Goal: Task Accomplishment & Management: Manage account settings

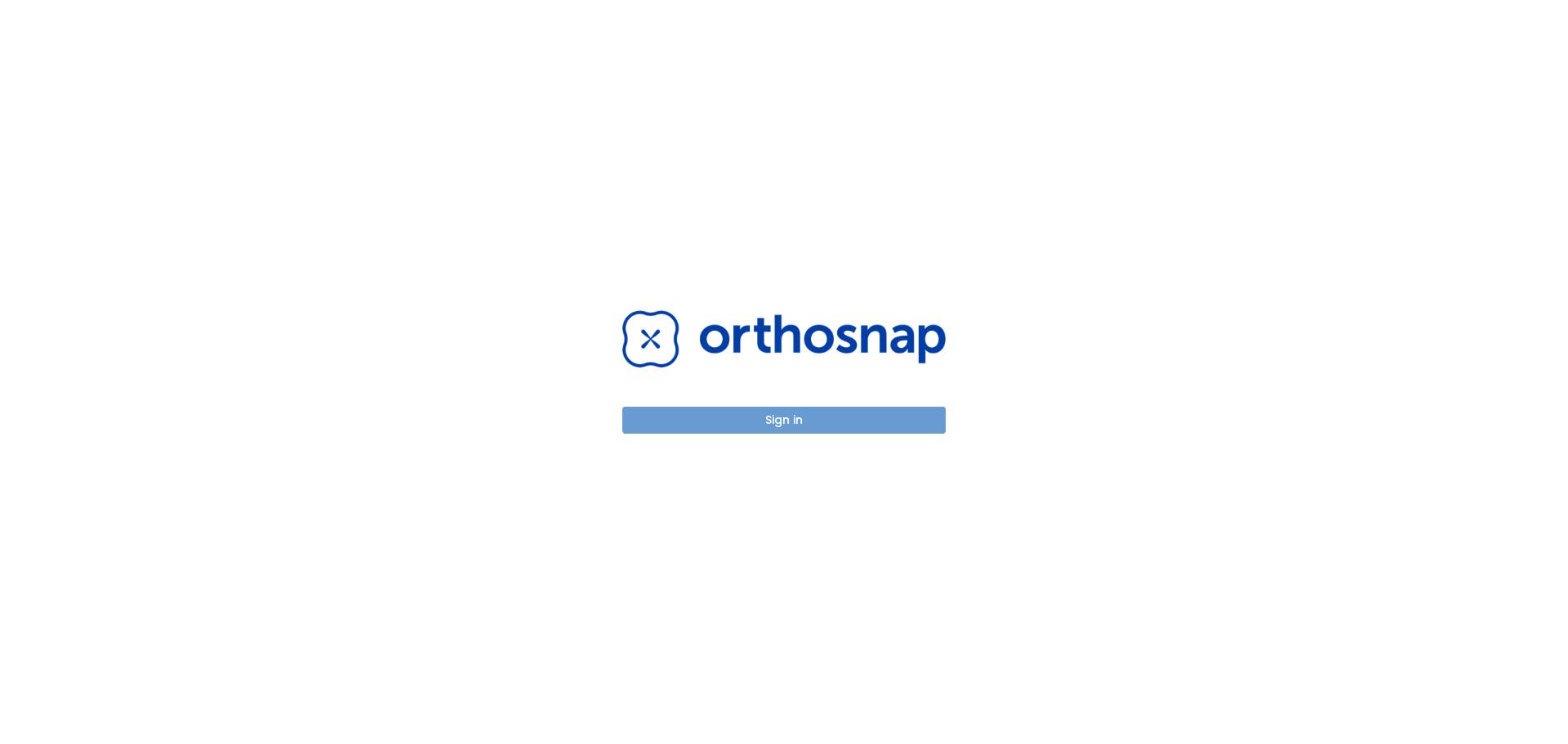
click at [794, 421] on button "Sign in" at bounding box center [784, 421] width 323 height 27
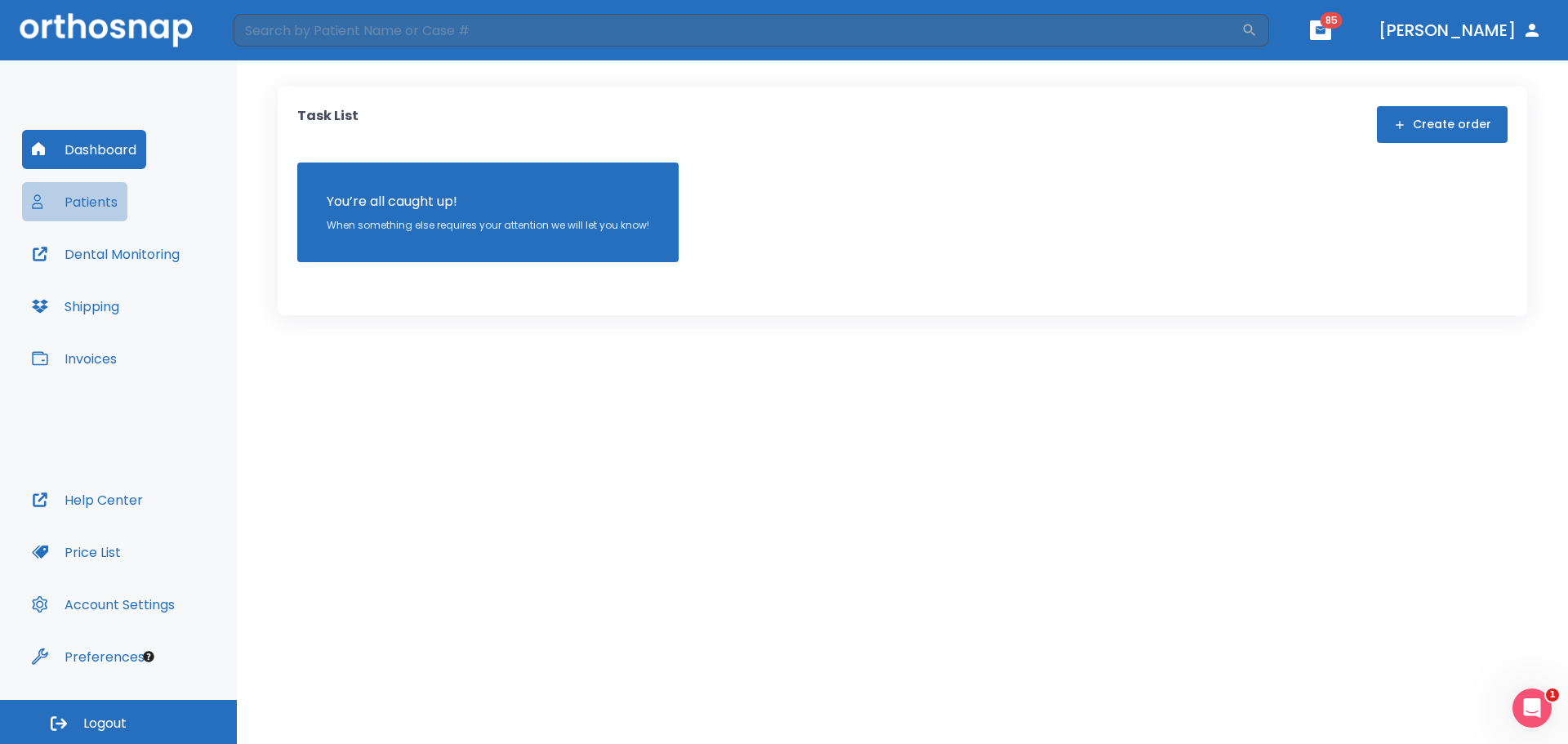
click at [96, 199] on button "Patients" at bounding box center [74, 202] width 105 height 40
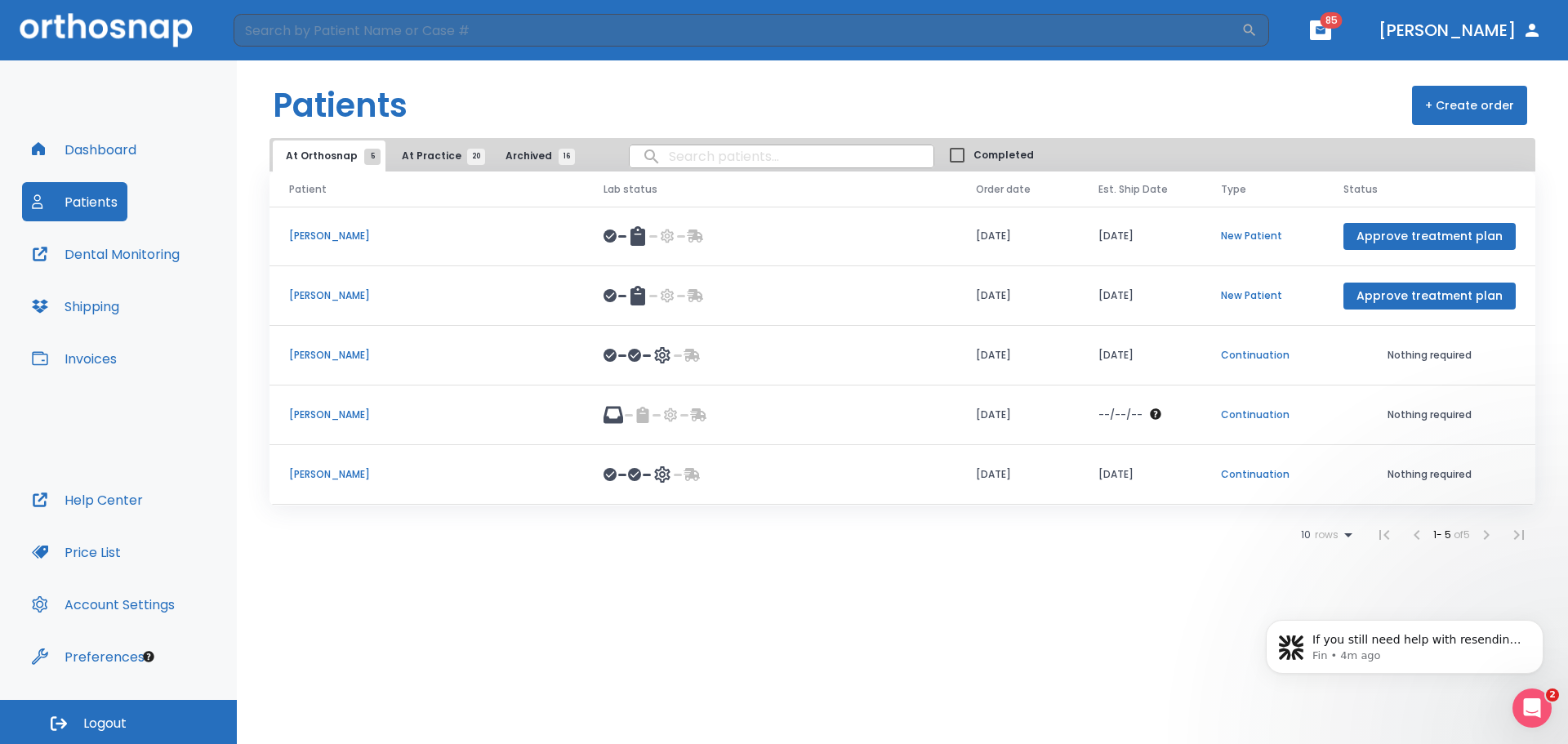
click at [1340, 531] on icon at bounding box center [1348, 535] width 20 height 20
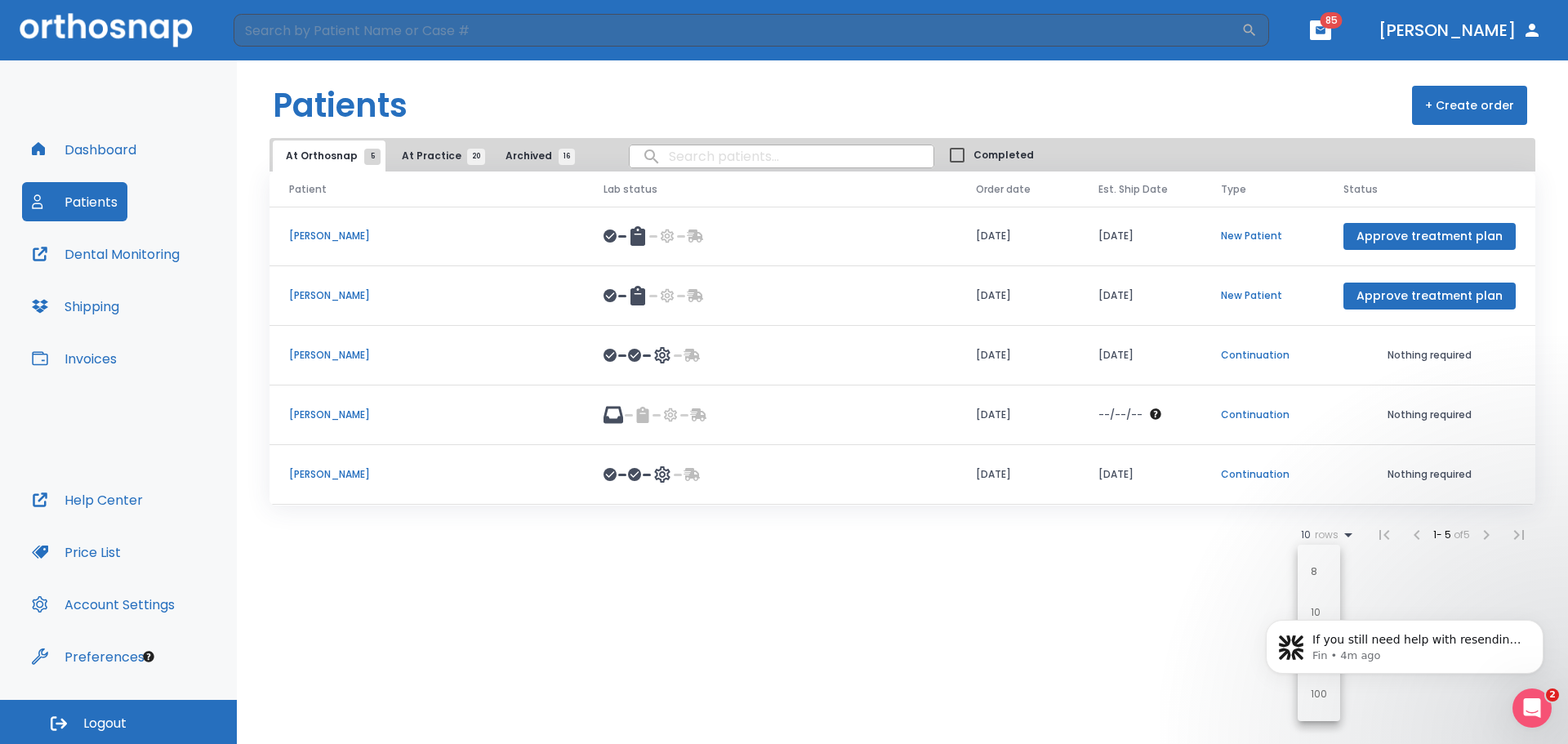
click at [1309, 689] on body "If you still need help with resending the invitation email or have any other qu…" at bounding box center [1404, 642] width 313 height 101
click html "If you still need help with resending the invitation email or have any other qu…"
click at [1318, 685] on body "If you still need help with resending the invitation email or have any other qu…" at bounding box center [1404, 642] width 313 height 101
click at [1497, 655] on p "Fin • 4m ago" at bounding box center [1418, 656] width 211 height 14
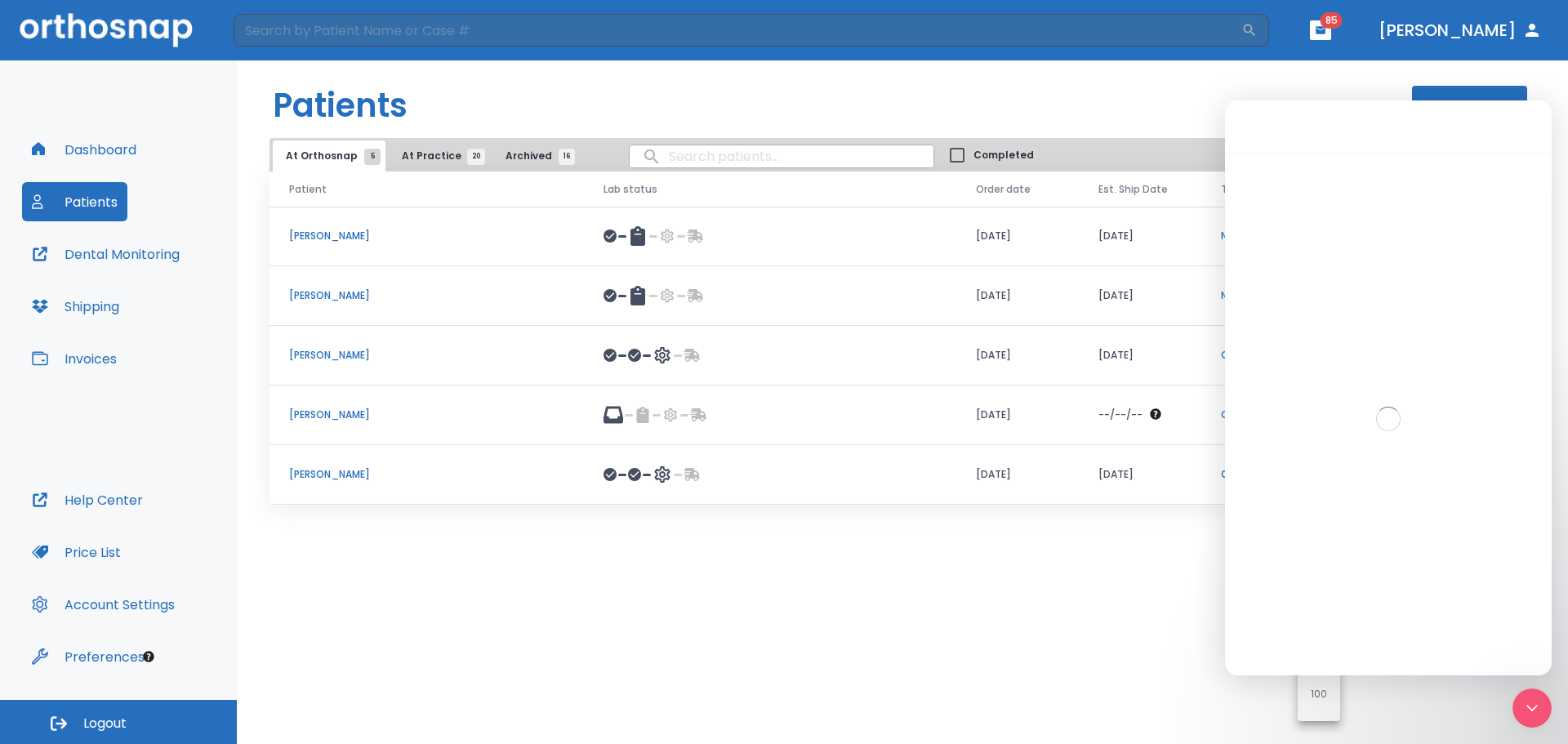
scroll to position [49, 0]
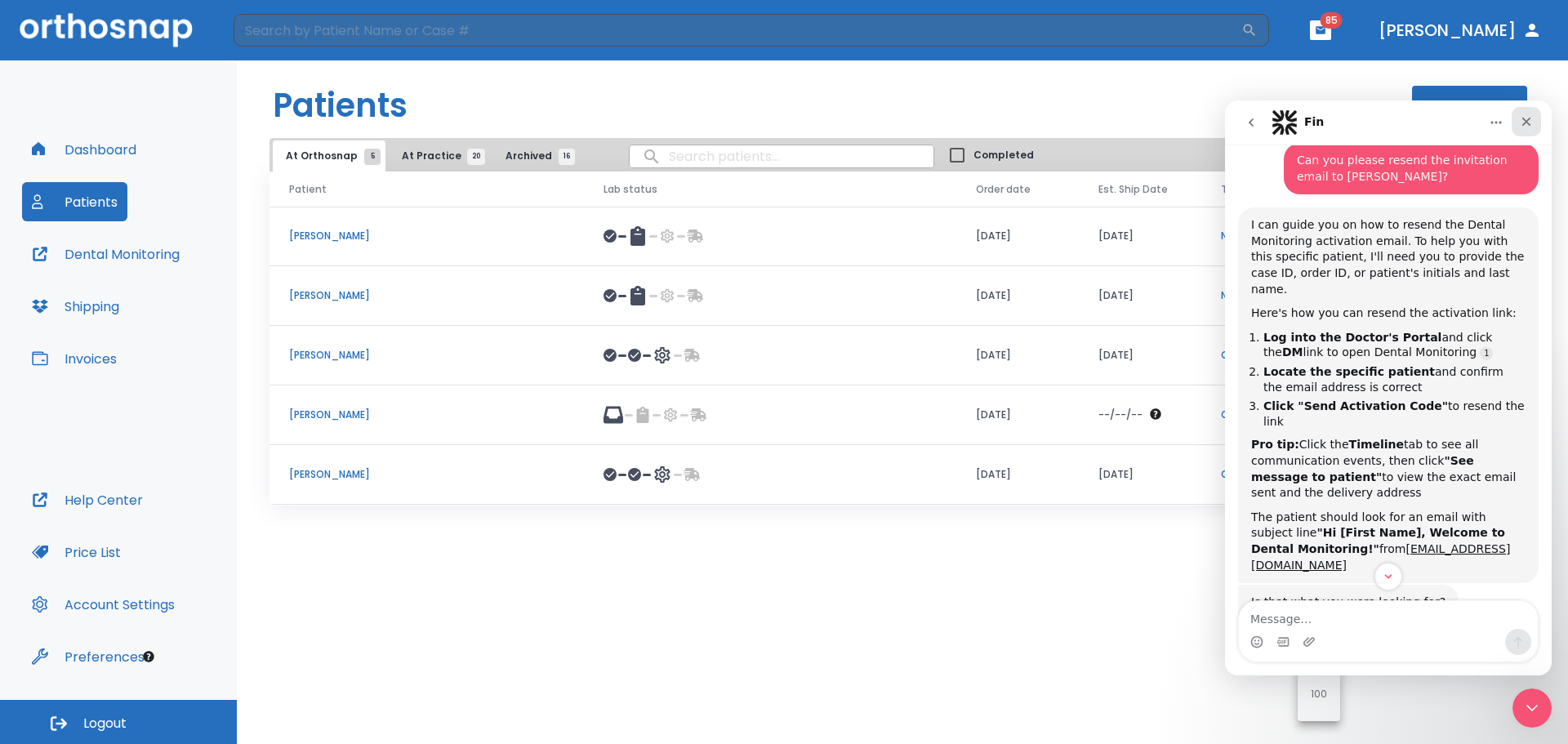
click at [1526, 122] on icon "Close" at bounding box center [1527, 122] width 9 height 9
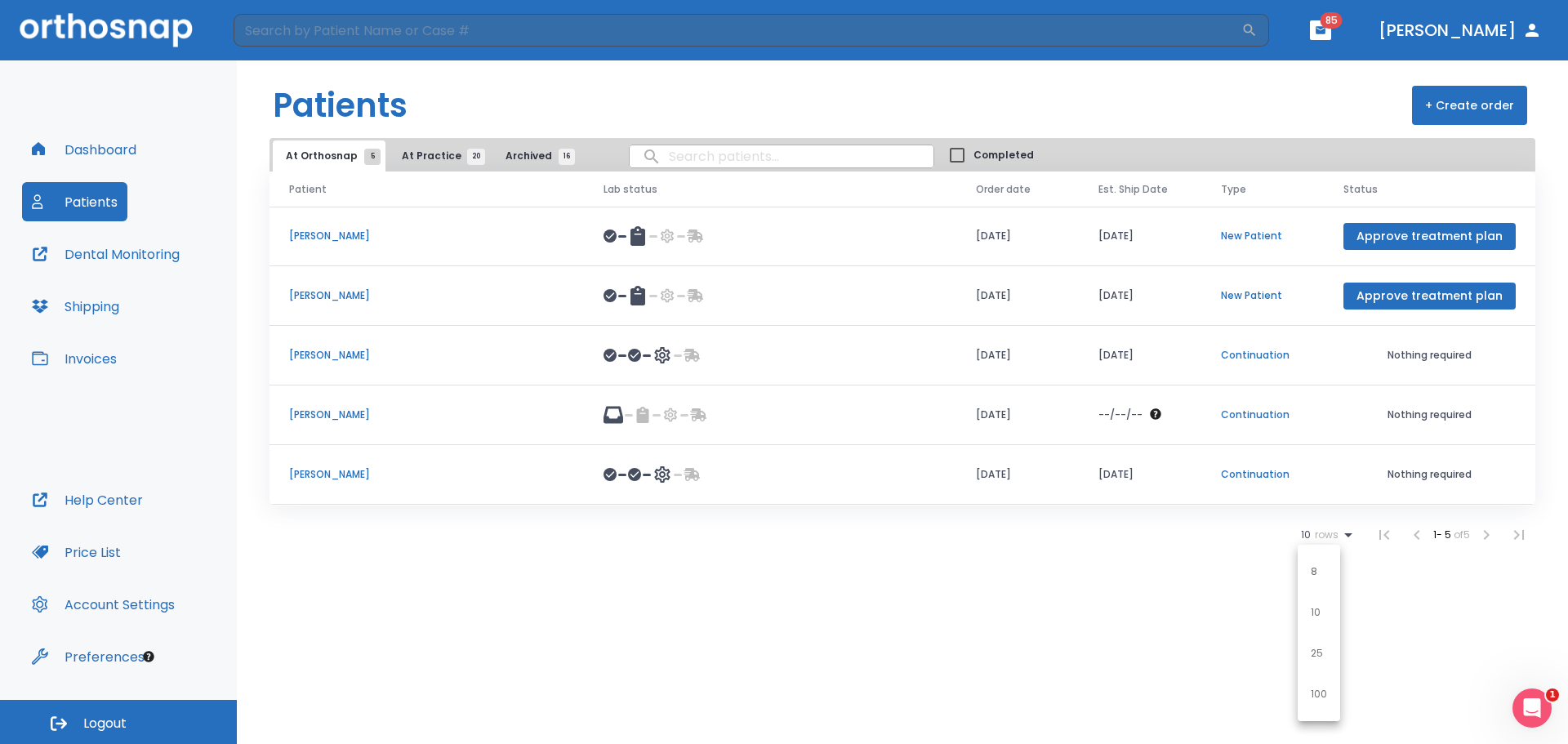
scroll to position [159, 0]
click at [1318, 690] on p "100" at bounding box center [1319, 694] width 16 height 14
click at [424, 155] on span "At Practice 20" at bounding box center [439, 156] width 75 height 14
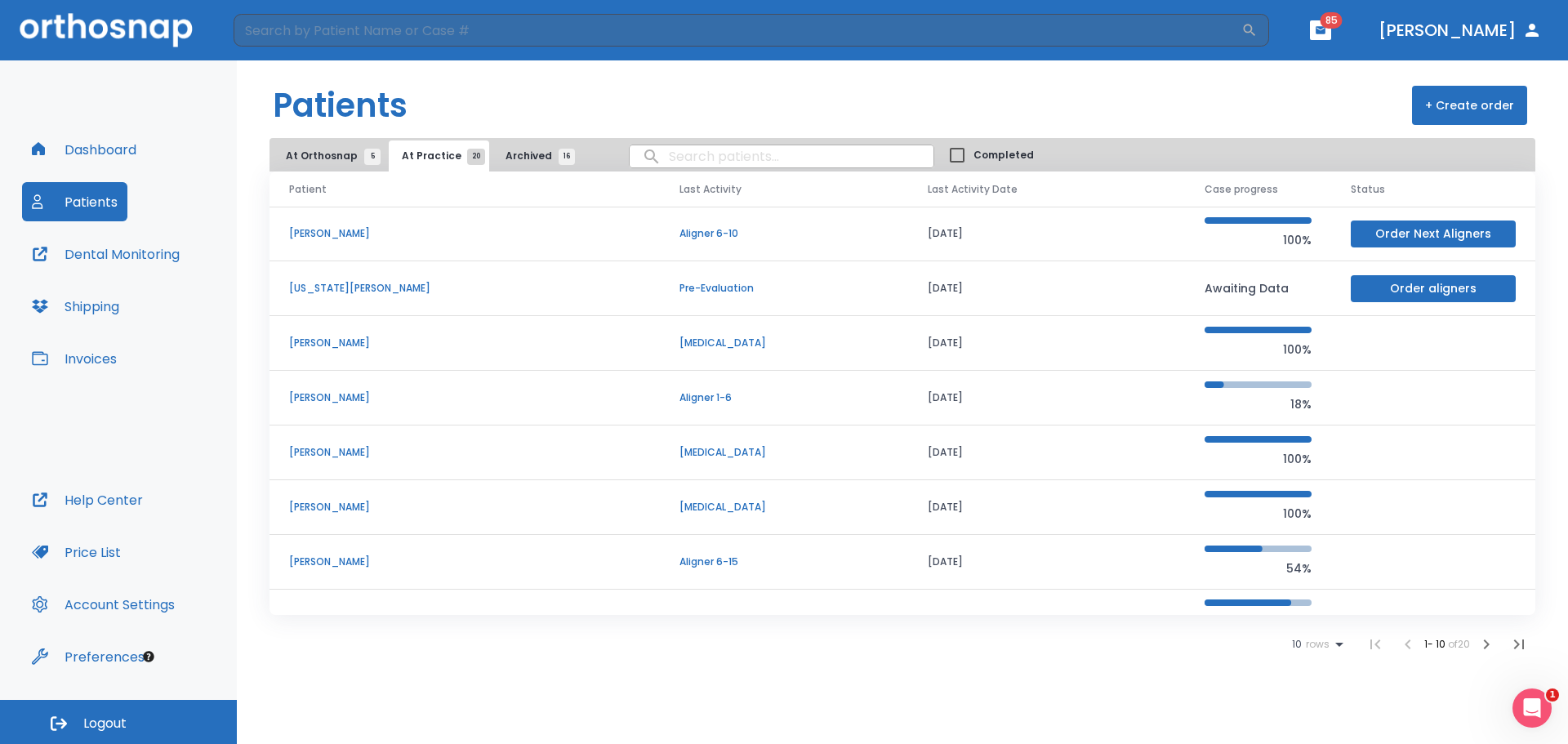
click at [1337, 640] on icon at bounding box center [1339, 645] width 20 height 20
click at [1312, 700] on p "100" at bounding box center [1310, 703] width 16 height 14
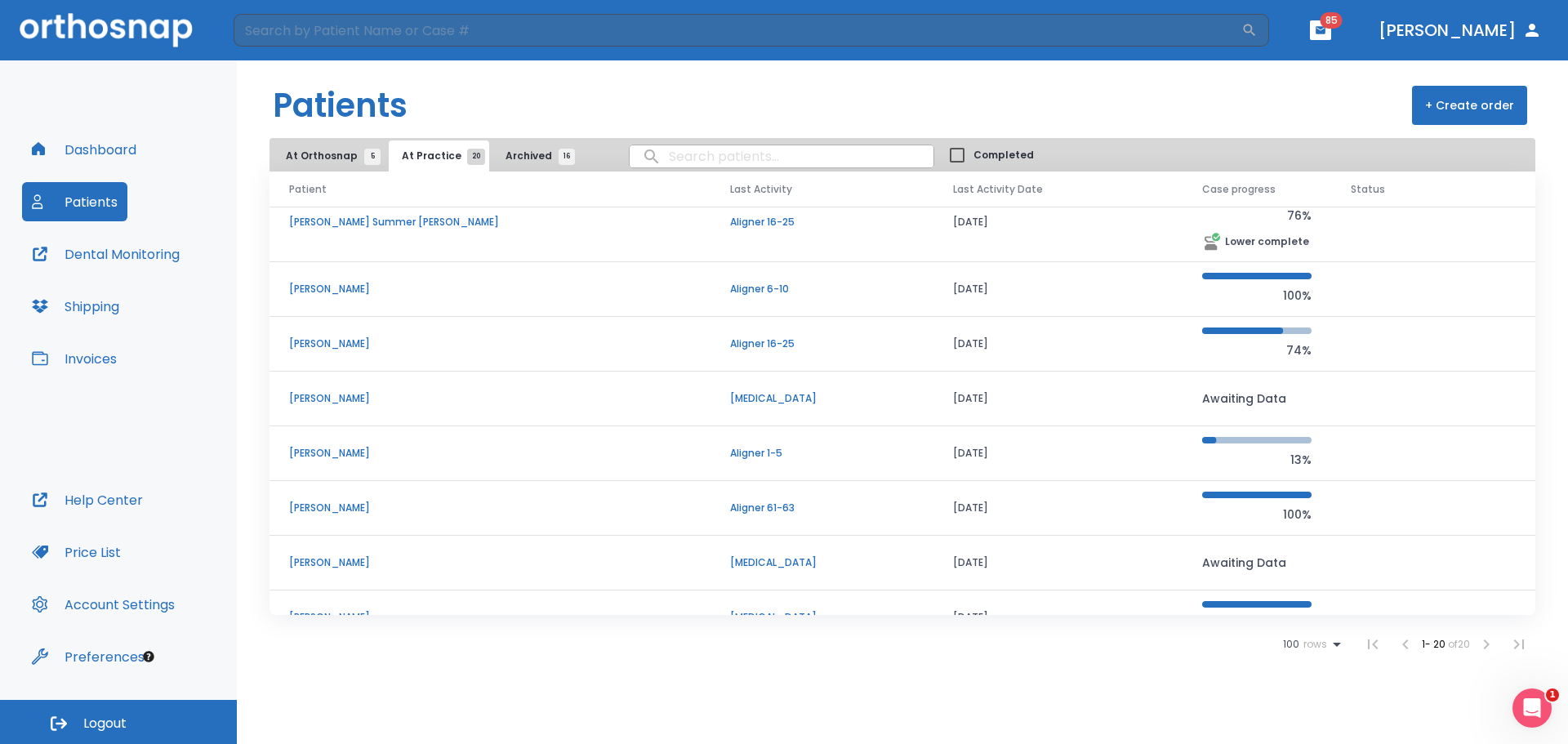
scroll to position [760, 0]
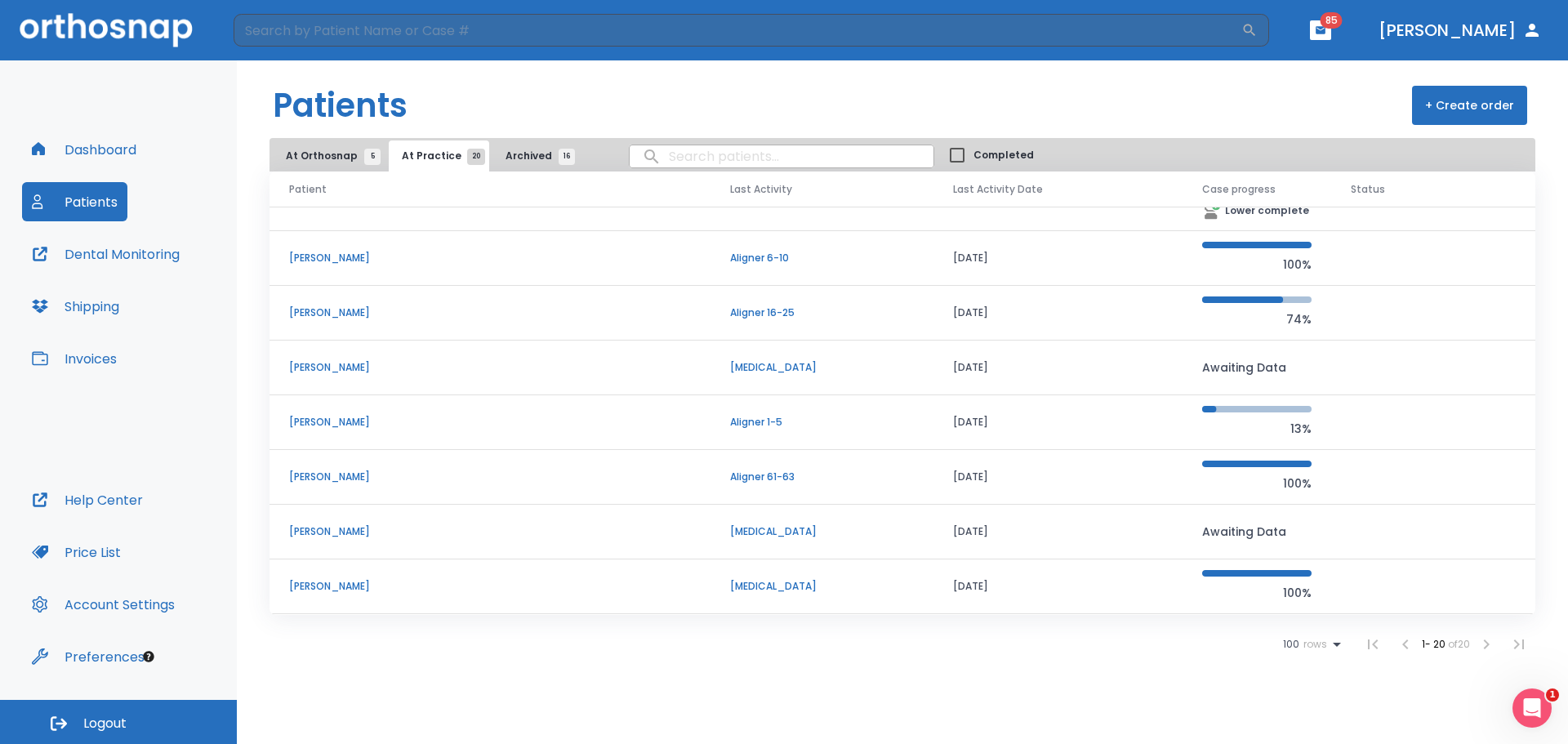
click at [349, 416] on p "[PERSON_NAME]" at bounding box center [490, 422] width 402 height 14
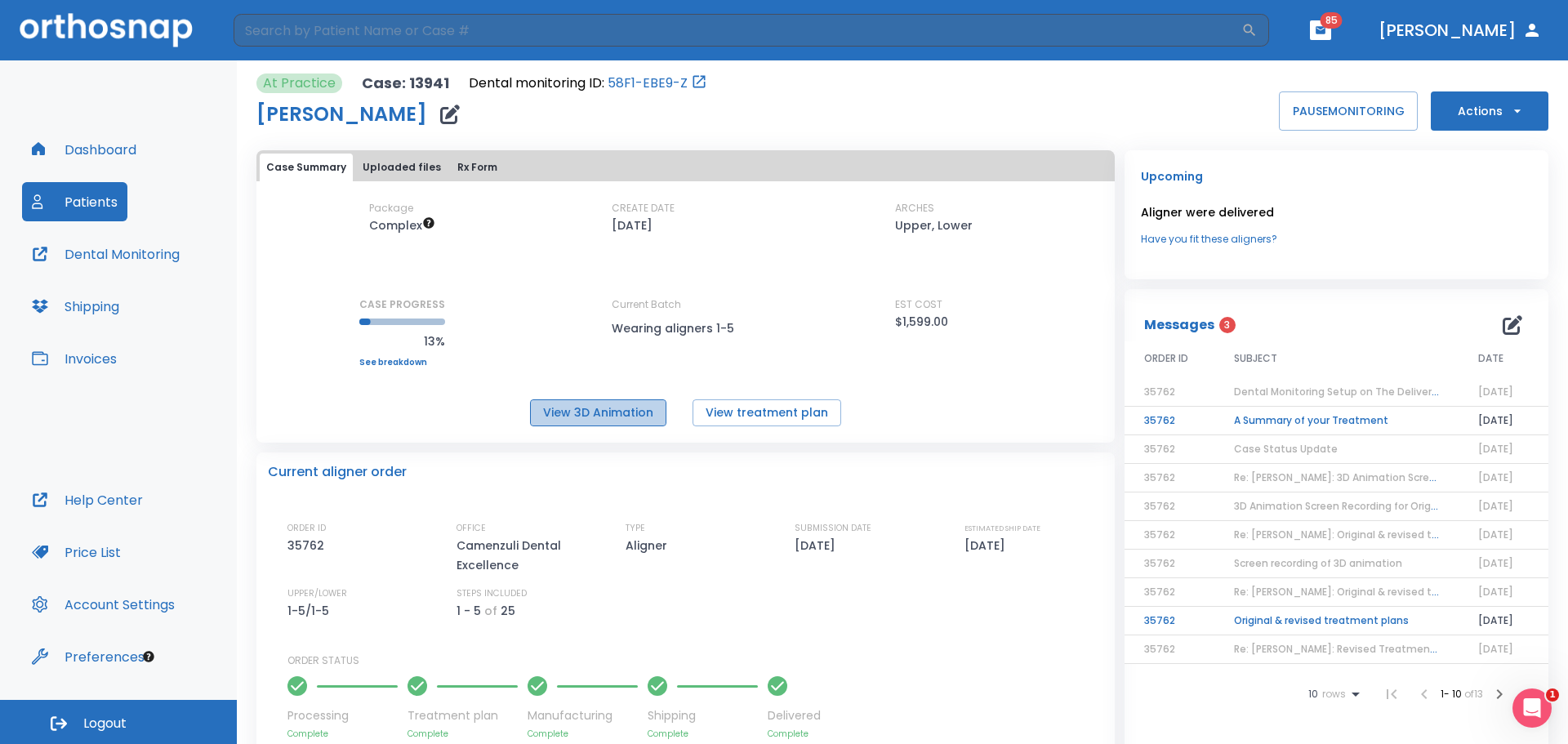
click at [582, 411] on button "View 3D Animation" at bounding box center [597, 413] width 136 height 27
